Goal: Task Accomplishment & Management: Use online tool/utility

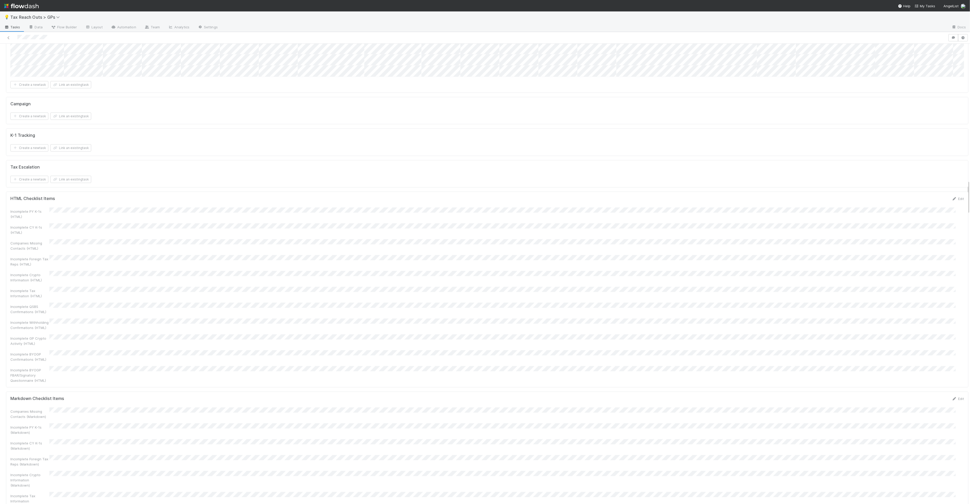
scroll to position [1840, 0]
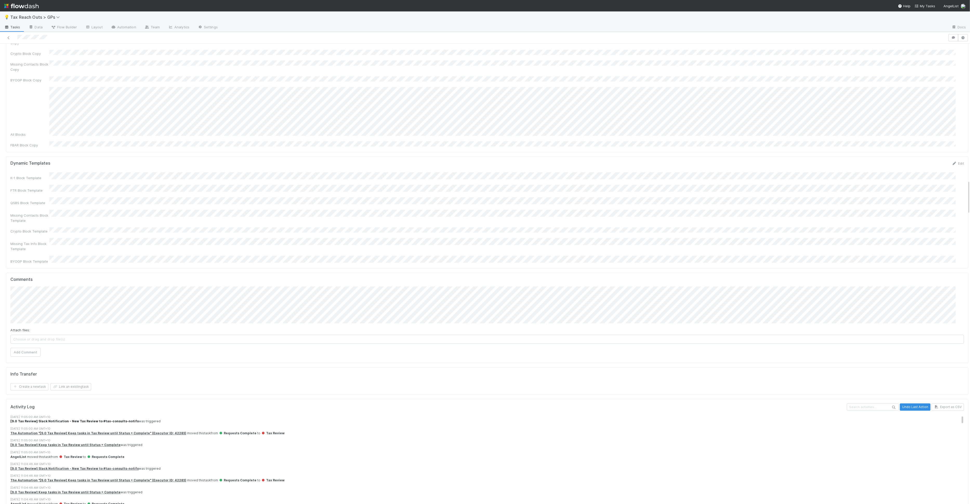
click at [84, 419] on strong "[9.0 Tax Review] Slack Notification - New Tax Review to #tax-consults-notifs" at bounding box center [74, 421] width 128 height 4
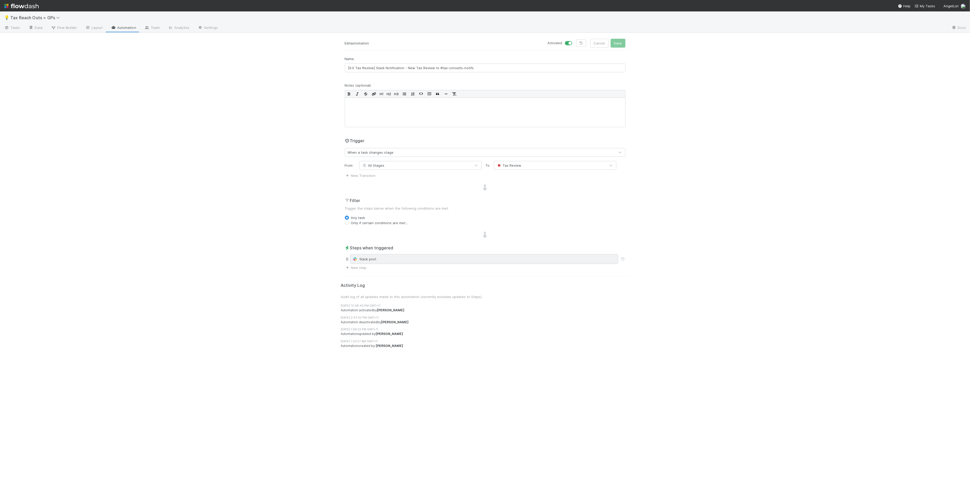
click at [397, 257] on div "Slack post" at bounding box center [484, 258] width 264 height 5
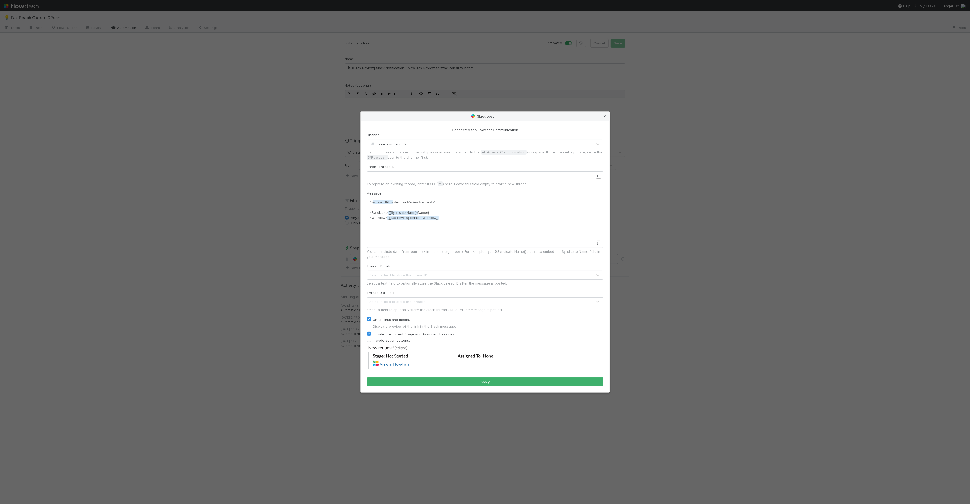
click at [605, 115] on icon at bounding box center [604, 116] width 5 height 3
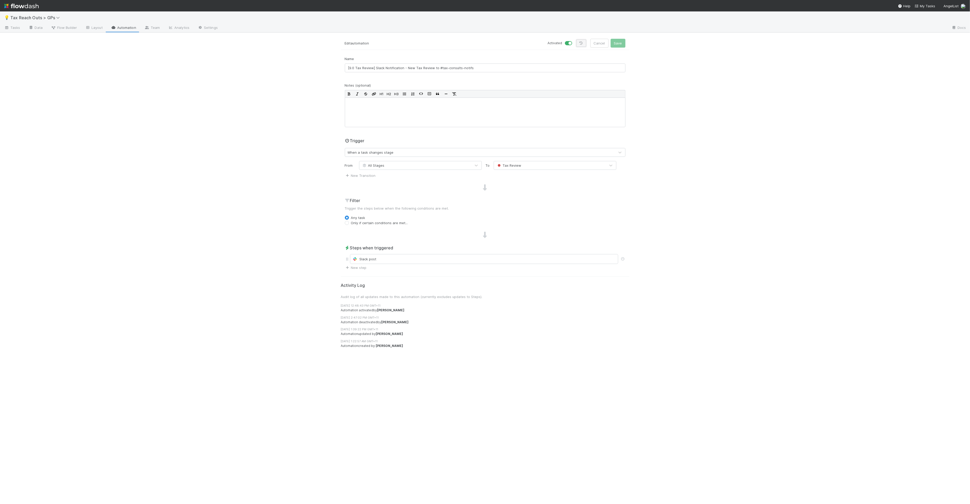
click at [581, 42] on icon at bounding box center [581, 43] width 5 height 3
drag, startPoint x: 337, startPoint y: 228, endPoint x: 337, endPoint y: 221, distance: 6.8
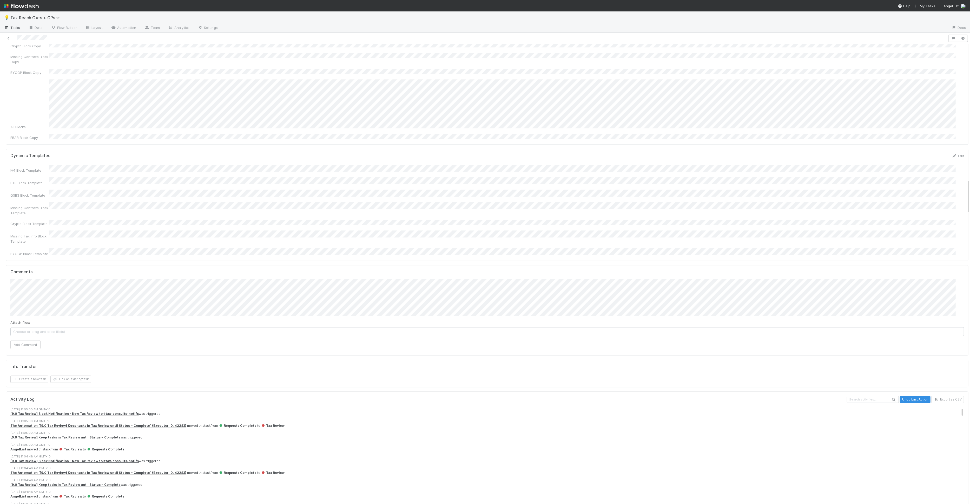
scroll to position [1849, 0]
drag, startPoint x: 47, startPoint y: 315, endPoint x: 126, endPoint y: 317, distance: 79.0
click at [126, 446] on div "AngelList moved this task from Tax Review to Requests Complete" at bounding box center [489, 448] width 958 height 5
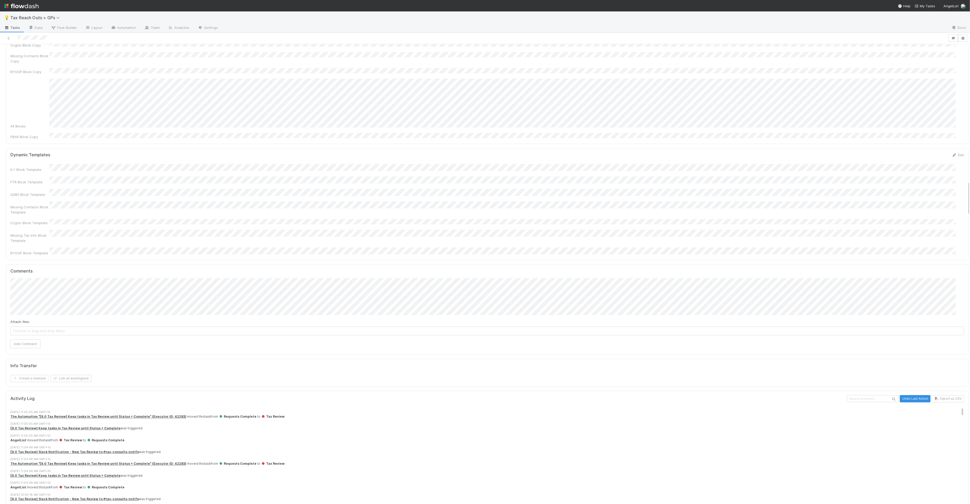
click at [18, 438] on div "AngelList moved this task from Tax Review to Requests Complete" at bounding box center [489, 440] width 958 height 5
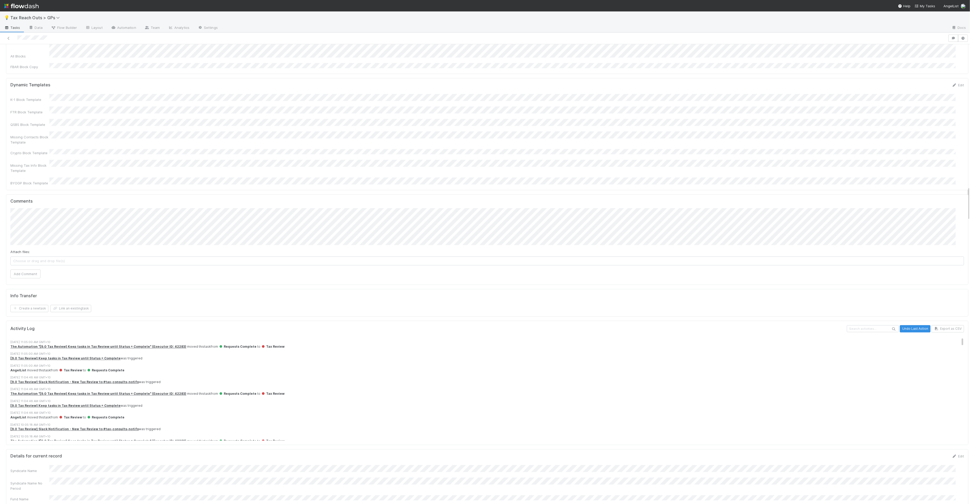
scroll to position [1, 0]
click at [77, 363] on strong "[9.0 Tax Review] Keep tasks in Tax Review until Status = Complete" at bounding box center [65, 365] width 110 height 4
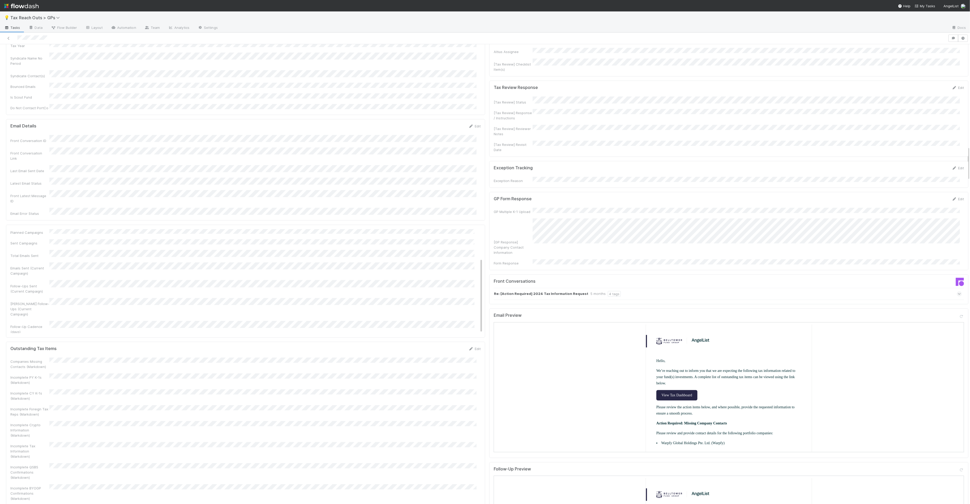
scroll to position [0, 0]
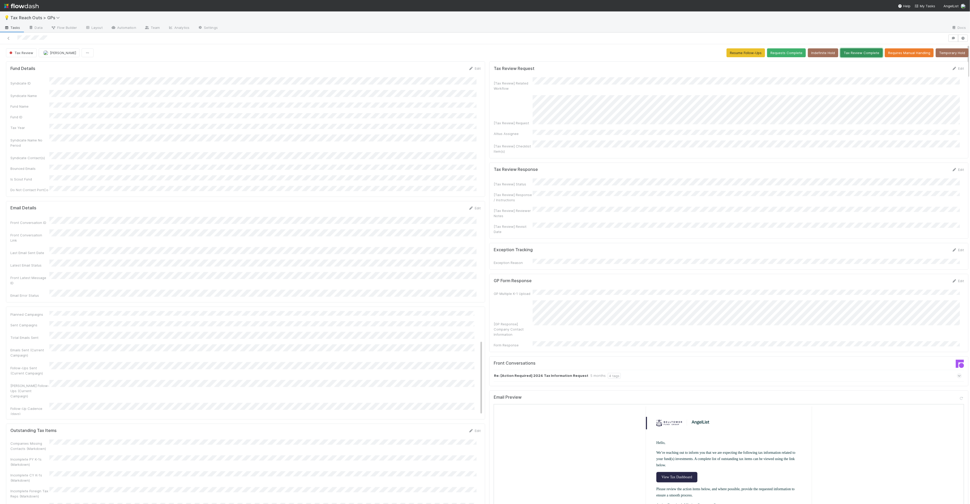
click at [864, 54] on button "Tax Review Complete" at bounding box center [861, 52] width 42 height 9
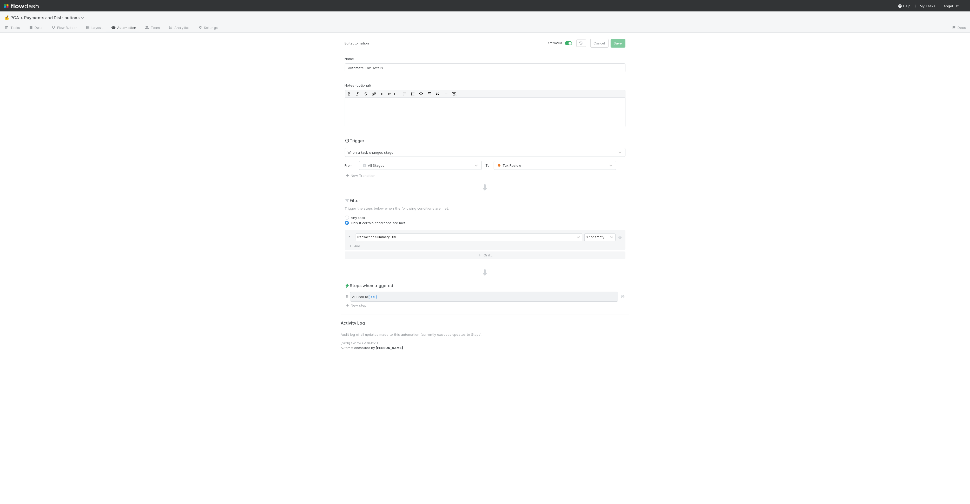
click at [545, 292] on div "API call to [URL]" at bounding box center [484, 297] width 268 height 10
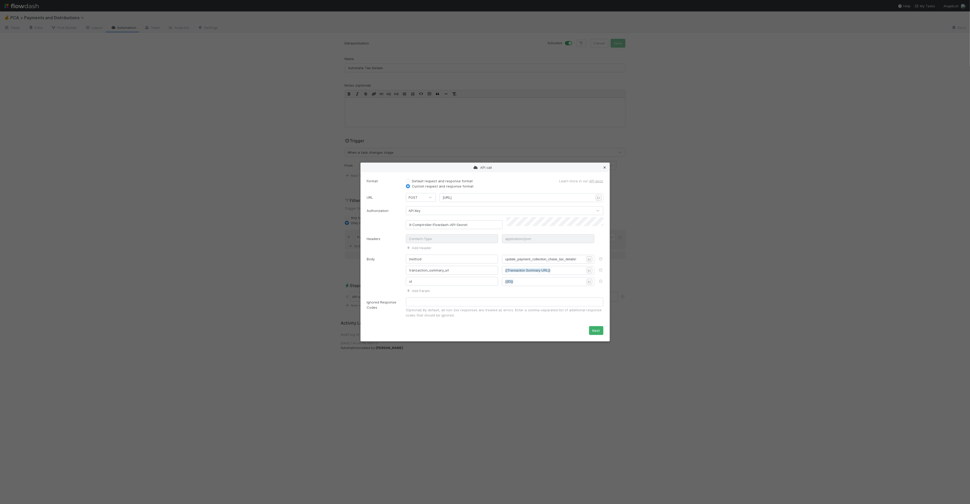
click at [606, 169] on icon at bounding box center [604, 167] width 5 height 3
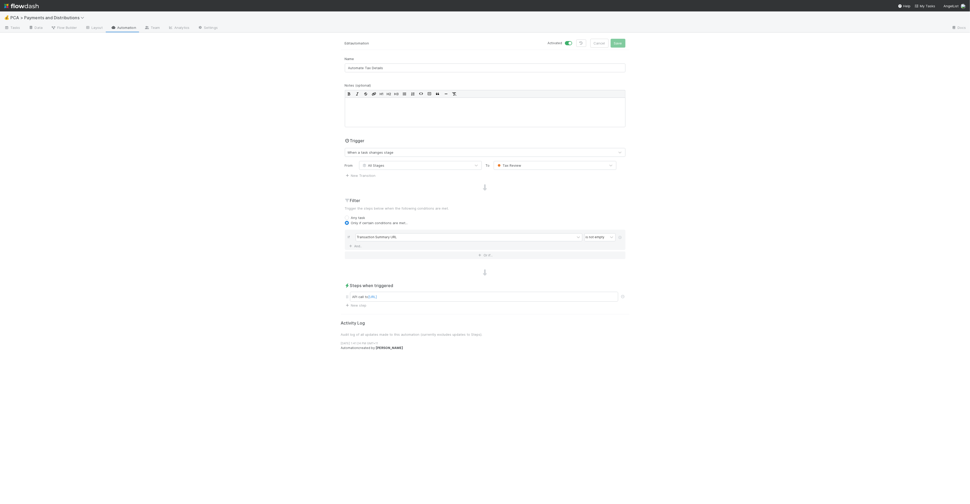
click at [741, 199] on div "💰 PCA > Payments and Distributions Tasks Data Flow Builder Layout Automation Te…" at bounding box center [485, 257] width 970 height 492
